Goal: Use online tool/utility: Utilize a website feature to perform a specific function

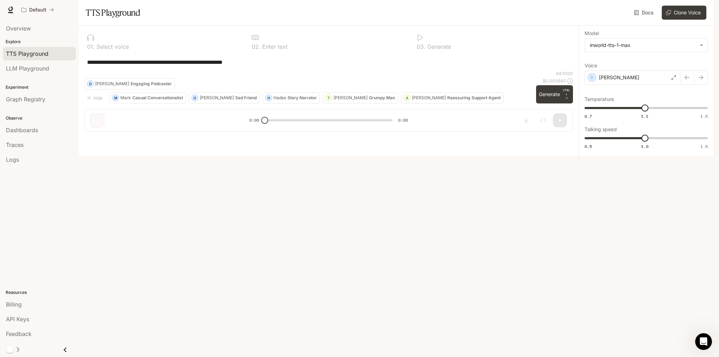
drag, startPoint x: 270, startPoint y: 79, endPoint x: 16, endPoint y: 79, distance: 253.4
click at [79, 79] on main "**********" at bounding box center [396, 78] width 635 height 156
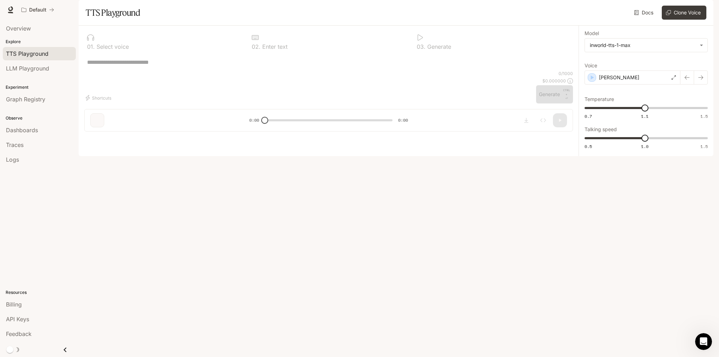
paste textarea "*********"
click at [93, 66] on textarea "*********" at bounding box center [328, 62] width 483 height 8
type textarea "**********"
click at [593, 80] on icon "button" at bounding box center [592, 77] width 3 height 4
click at [616, 85] on div "[PERSON_NAME]" at bounding box center [632, 78] width 96 height 14
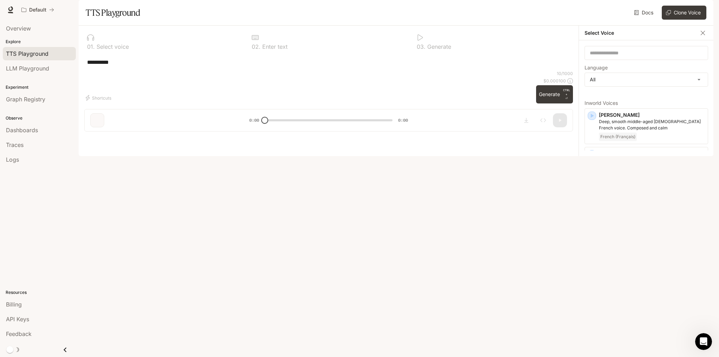
click at [589, 284] on div "[PERSON_NAME] [DEMOGRAPHIC_DATA] [DEMOGRAPHIC_DATA] with a refined and articula…" at bounding box center [646, 275] width 124 height 36
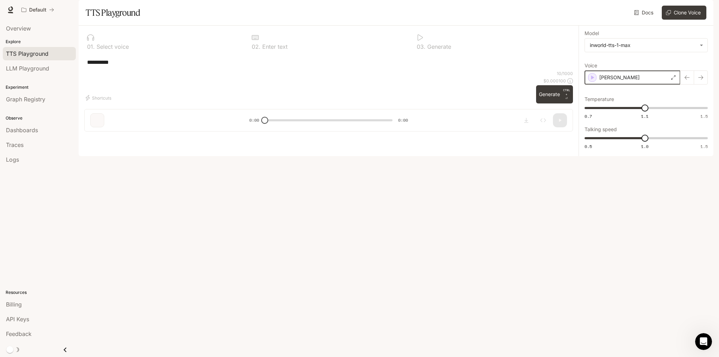
click at [595, 81] on icon "button" at bounding box center [592, 77] width 7 height 7
click at [605, 81] on p "[PERSON_NAME]" at bounding box center [619, 77] width 40 height 7
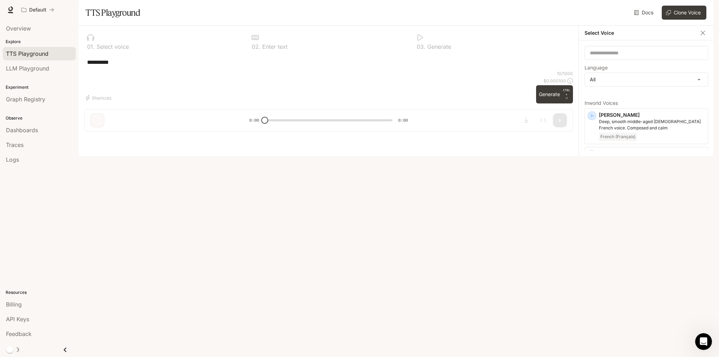
click at [588, 311] on div "[PERSON_NAME] and elegant [DEMOGRAPHIC_DATA] voice English" at bounding box center [646, 309] width 124 height 29
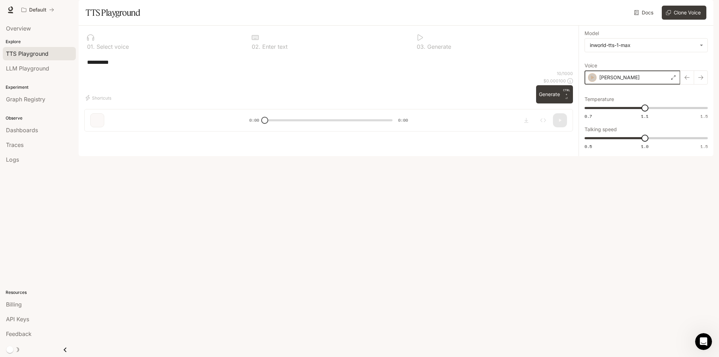
click at [592, 81] on icon "button" at bounding box center [592, 77] width 7 height 7
click at [616, 81] on p "[PERSON_NAME]" at bounding box center [619, 77] width 40 height 7
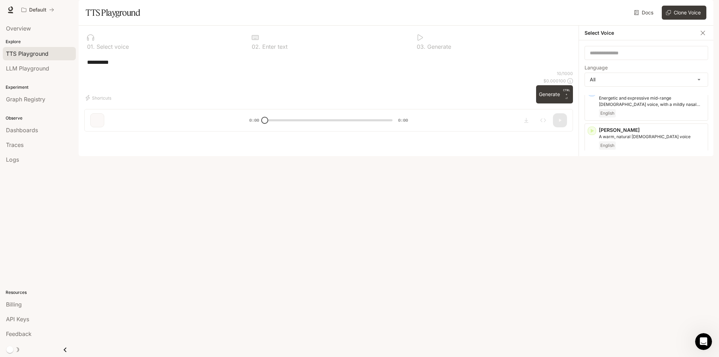
scroll to position [105, 0]
click at [595, 272] on div "button" at bounding box center [592, 268] width 8 height 8
click at [593, 240] on icon "button" at bounding box center [591, 236] width 7 height 7
click at [587, 287] on div "[PERSON_NAME] [DEMOGRAPHIC_DATA] with a fast-talking, emphatic and streetwise t…" at bounding box center [646, 285] width 124 height 36
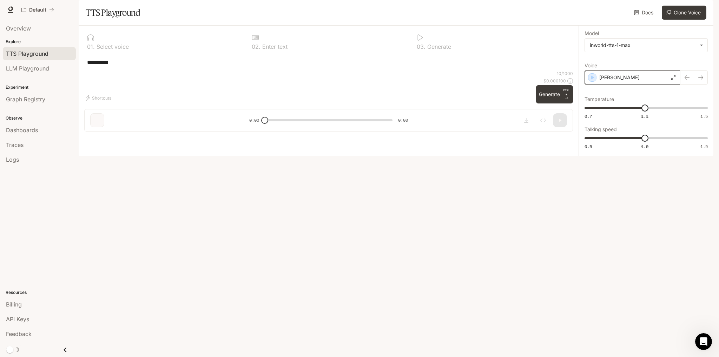
click at [594, 81] on icon "button" at bounding box center [592, 77] width 7 height 7
click at [603, 81] on p "[PERSON_NAME]" at bounding box center [619, 77] width 40 height 7
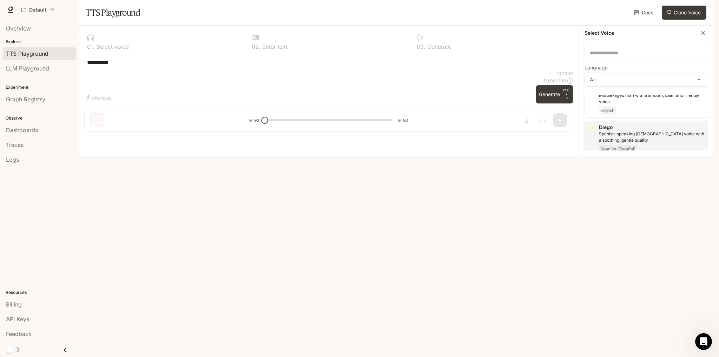
scroll to position [246, 0]
click at [594, 322] on icon "button" at bounding box center [591, 320] width 7 height 7
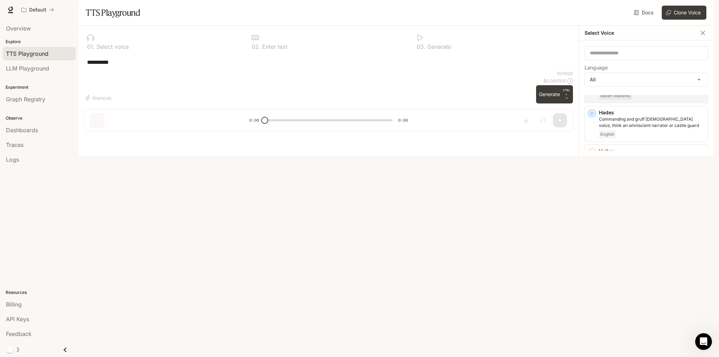
click at [594, 252] on icon "button" at bounding box center [591, 255] width 7 height 7
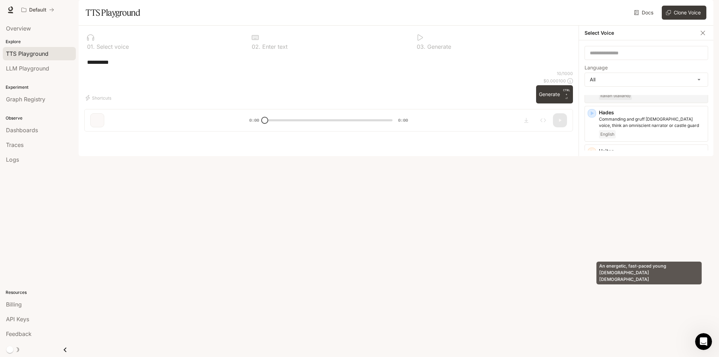
click at [623, 258] on div "An energetic, fast-paced young [DEMOGRAPHIC_DATA] [DEMOGRAPHIC_DATA]" at bounding box center [649, 271] width 107 height 28
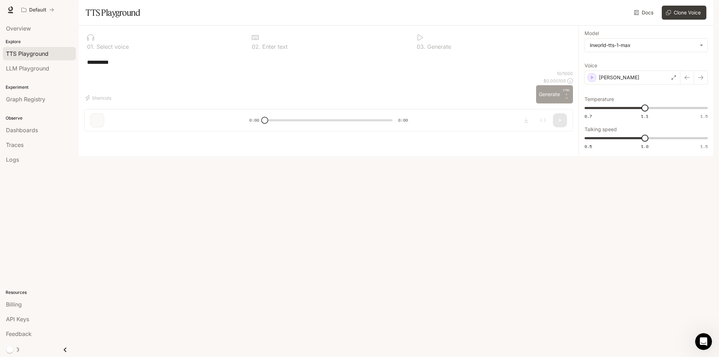
click at [544, 104] on button "Generate CTRL + ⏎" at bounding box center [554, 94] width 37 height 18
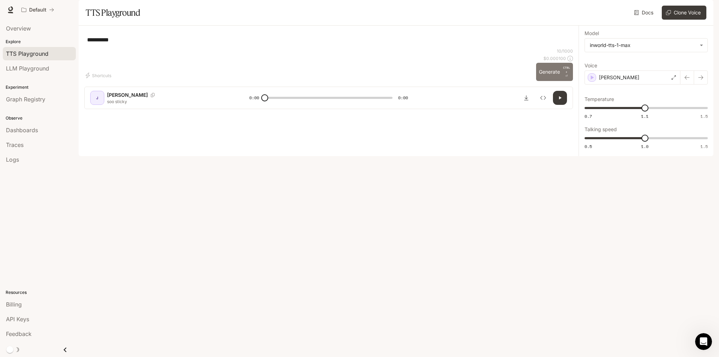
click at [539, 81] on button "Generate CTRL + ⏎" at bounding box center [554, 72] width 37 height 18
type input "*"
click at [526, 100] on icon "Download audio" at bounding box center [526, 97] width 4 height 5
